Goal: Task Accomplishment & Management: Manage account settings

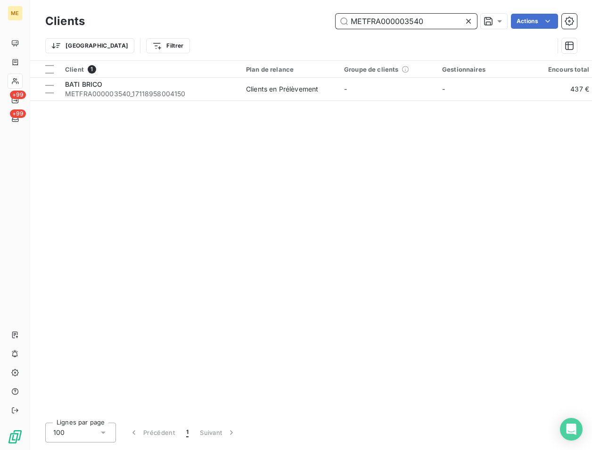
click at [395, 18] on input "METFRA000003540" at bounding box center [406, 21] width 141 height 15
paste input "636"
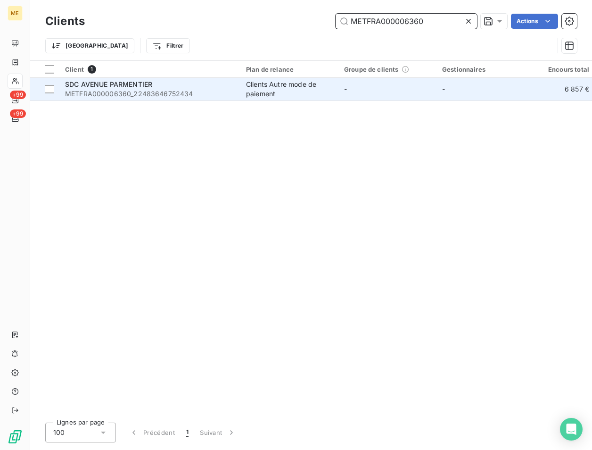
type input "METFRA000006360"
click at [164, 95] on span "METFRA000006360_22483646752434" at bounding box center [150, 93] width 170 height 9
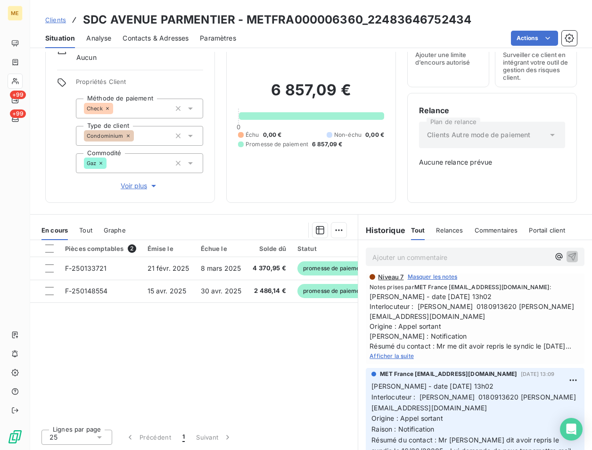
scroll to position [141, 0]
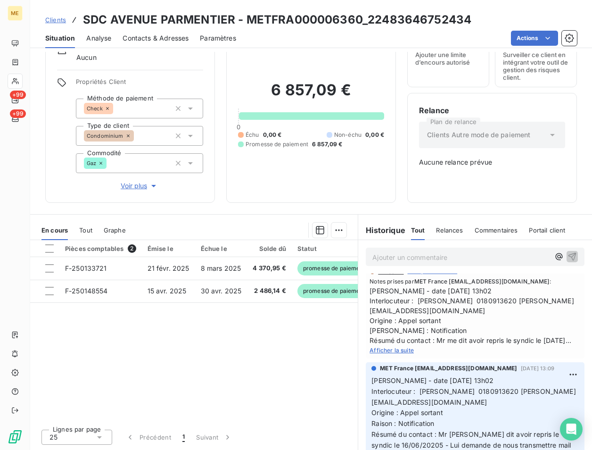
click at [392, 350] on span "Afficher la suite" at bounding box center [391, 349] width 44 height 7
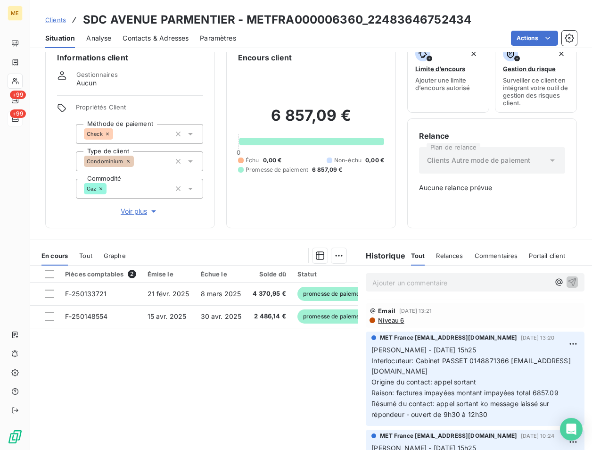
scroll to position [0, 0]
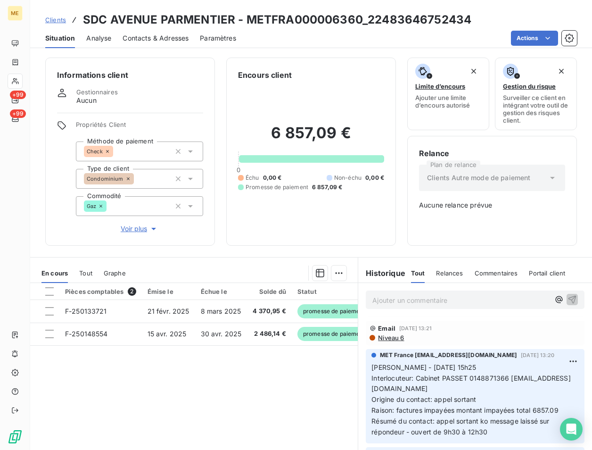
click at [159, 43] on div "Contacts & Adresses" at bounding box center [156, 38] width 66 height 20
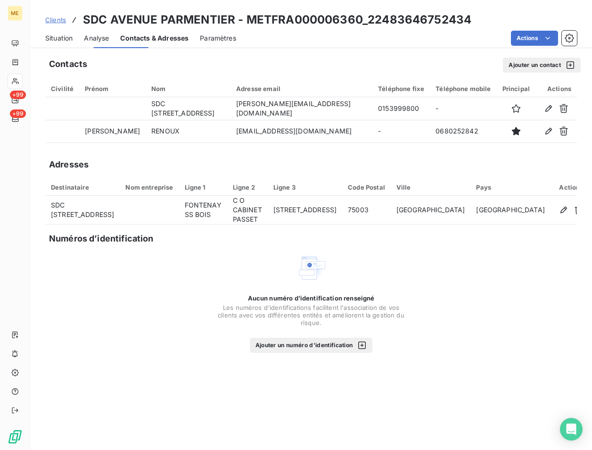
click at [169, 37] on span "Contacts & Adresses" at bounding box center [154, 37] width 68 height 9
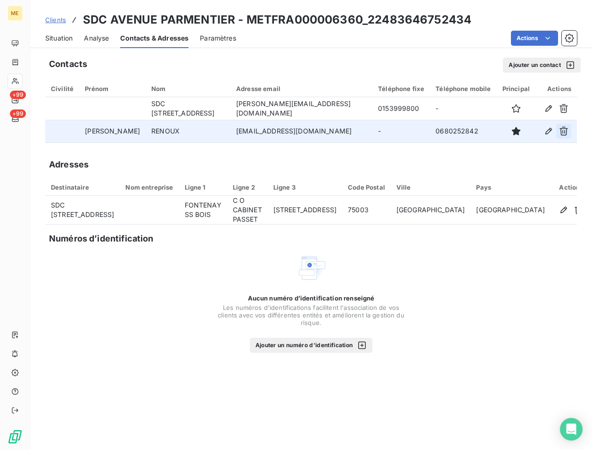
click at [564, 129] on icon "button" at bounding box center [563, 131] width 8 height 9
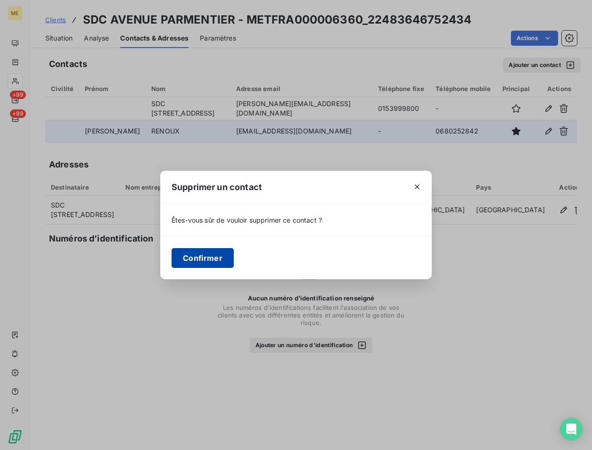
click at [215, 258] on button "Confirmer" at bounding box center [203, 258] width 62 height 20
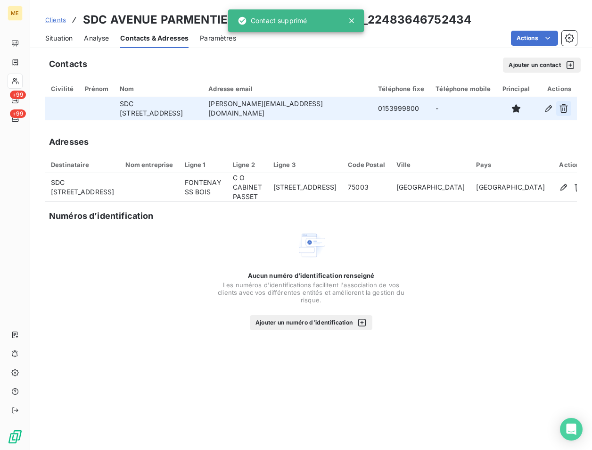
click at [558, 104] on button "button" at bounding box center [563, 108] width 15 height 15
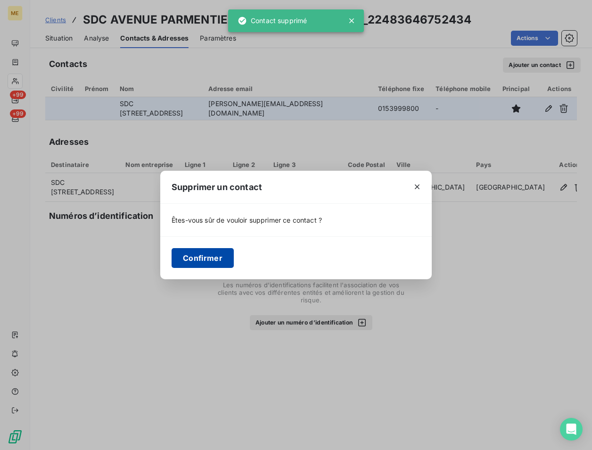
click at [182, 258] on button "Confirmer" at bounding box center [203, 258] width 62 height 20
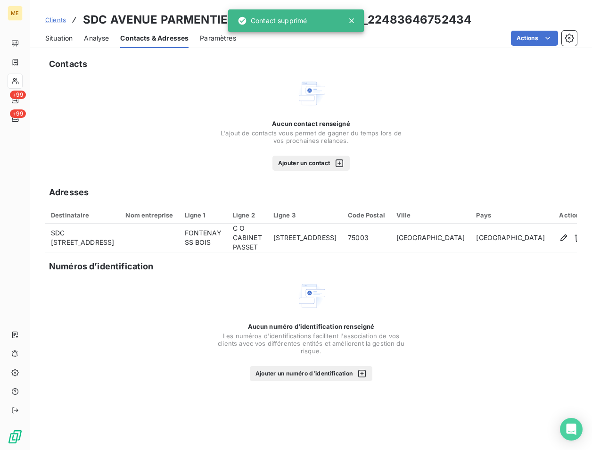
click at [319, 162] on button "Ajouter un contact" at bounding box center [311, 163] width 78 height 15
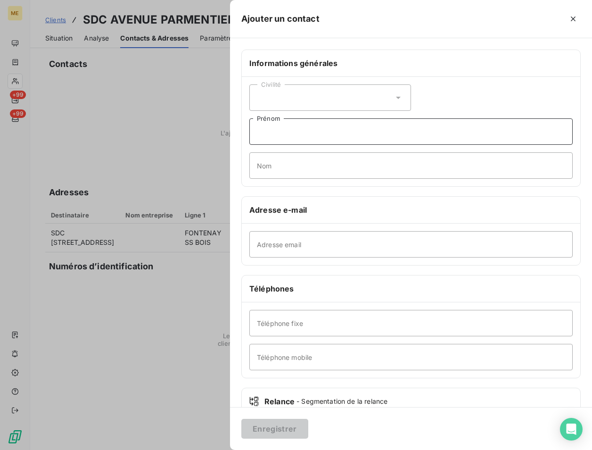
click at [284, 134] on input "Prénom" at bounding box center [410, 131] width 323 height 26
paste input "[PERSON_NAME] 0180913620 [PERSON_NAME][EMAIL_ADDRESS][DOMAIN_NAME]"
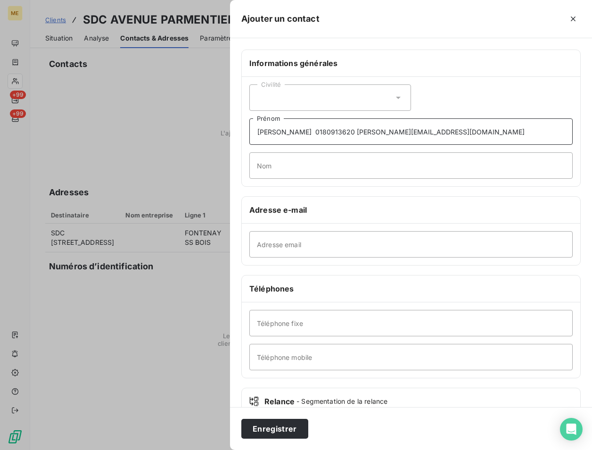
drag, startPoint x: 286, startPoint y: 133, endPoint x: 573, endPoint y: 125, distance: 286.6
click at [573, 125] on div "Civilité [PERSON_NAME] 0180913620 [PERSON_NAME][EMAIL_ADDRESS][DOMAIN_NAME] Pré…" at bounding box center [411, 131] width 338 height 109
paste input "Mathieu 0180913620 [PERSON_NAME][EMAIL_ADDRESS][DOMAIN_NAME]"
click at [272, 135] on input "[PERSON_NAME] 0180913620 [PERSON_NAME][EMAIL_ADDRESS][DOMAIN_NAME]" at bounding box center [410, 131] width 323 height 26
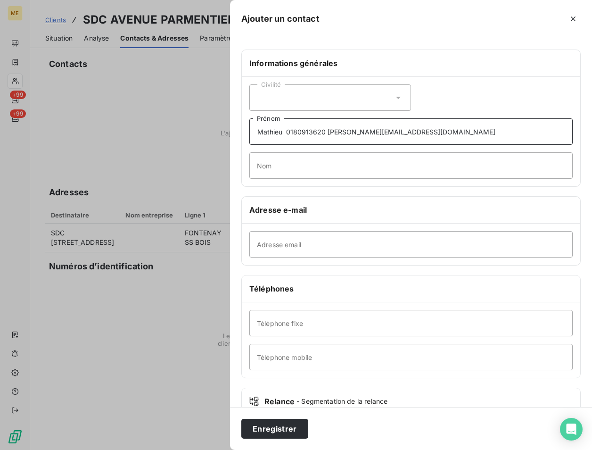
type input "Mathieu 0180913620 [PERSON_NAME][EMAIL_ADDRESS][DOMAIN_NAME]"
click at [273, 163] on input "Nom" at bounding box center [410, 165] width 323 height 26
paste input "CARON"
type input "CARON"
drag, startPoint x: 287, startPoint y: 131, endPoint x: 502, endPoint y: 126, distance: 215.4
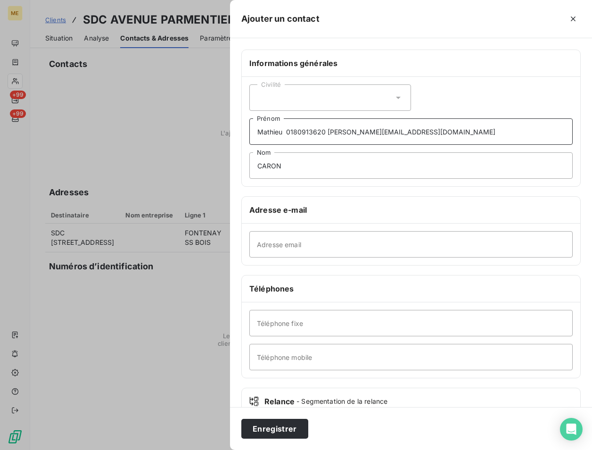
click at [502, 126] on input "Mathieu 0180913620 [PERSON_NAME][EMAIL_ADDRESS][DOMAIN_NAME]" at bounding box center [410, 131] width 323 height 26
type input "[PERSON_NAME]"
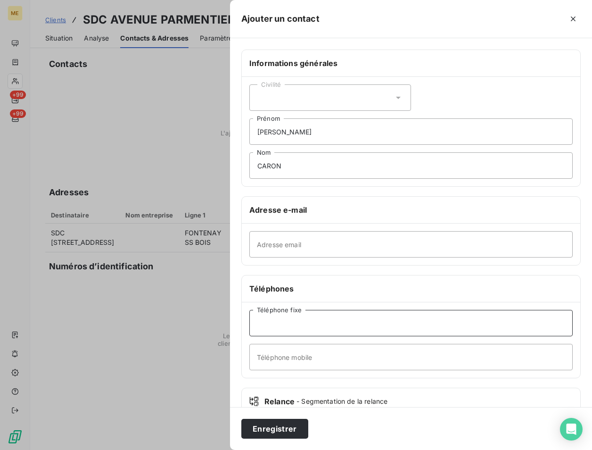
click at [289, 311] on input "Téléphone fixe" at bounding box center [410, 323] width 323 height 26
paste input "0180913620 [PERSON_NAME][EMAIL_ADDRESS][DOMAIN_NAME]"
drag, startPoint x: 298, startPoint y: 321, endPoint x: 407, endPoint y: 319, distance: 109.4
click at [407, 319] on input "0180913620 [PERSON_NAME][EMAIL_ADDRESS][DOMAIN_NAME]" at bounding box center [410, 323] width 323 height 26
type input "0180913620"
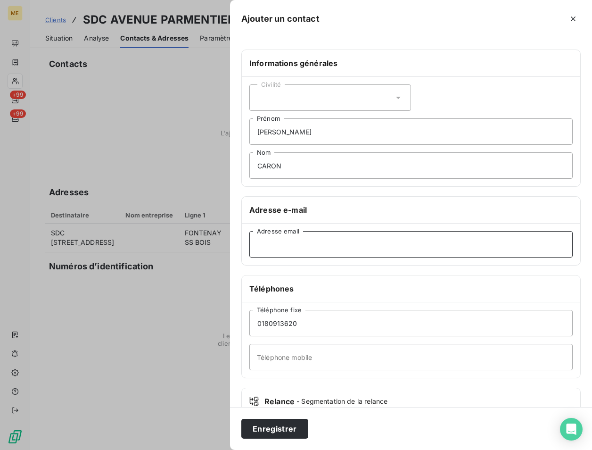
click at [272, 252] on input "Adresse email" at bounding box center [410, 244] width 323 height 26
paste input "[PERSON_NAME][EMAIL_ADDRESS][DOMAIN_NAME]"
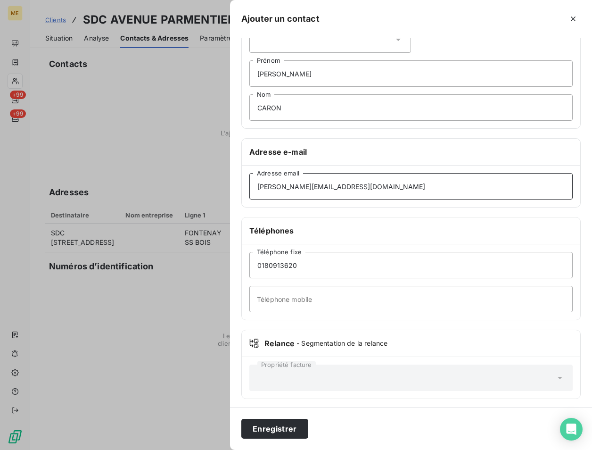
scroll to position [61, 0]
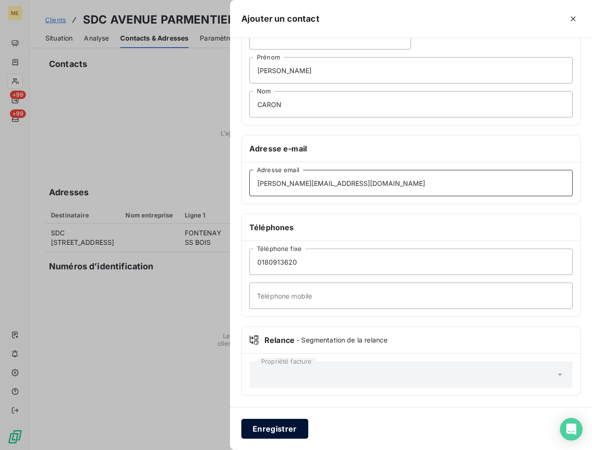
type input "[PERSON_NAME][EMAIL_ADDRESS][DOMAIN_NAME]"
click at [288, 433] on button "Enregistrer" at bounding box center [274, 428] width 67 height 20
